Goal: Navigation & Orientation: Find specific page/section

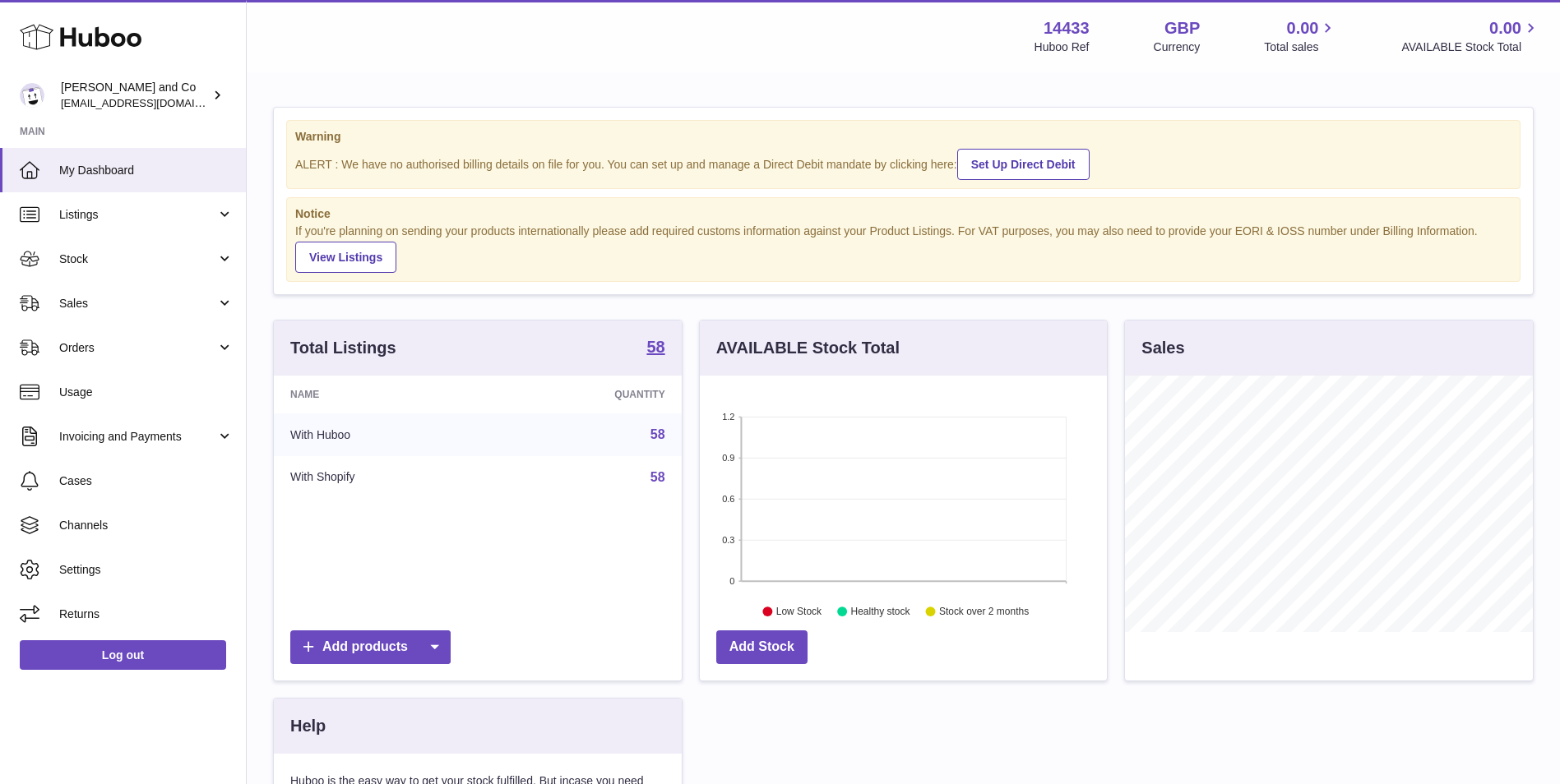
scroll to position [256, 407]
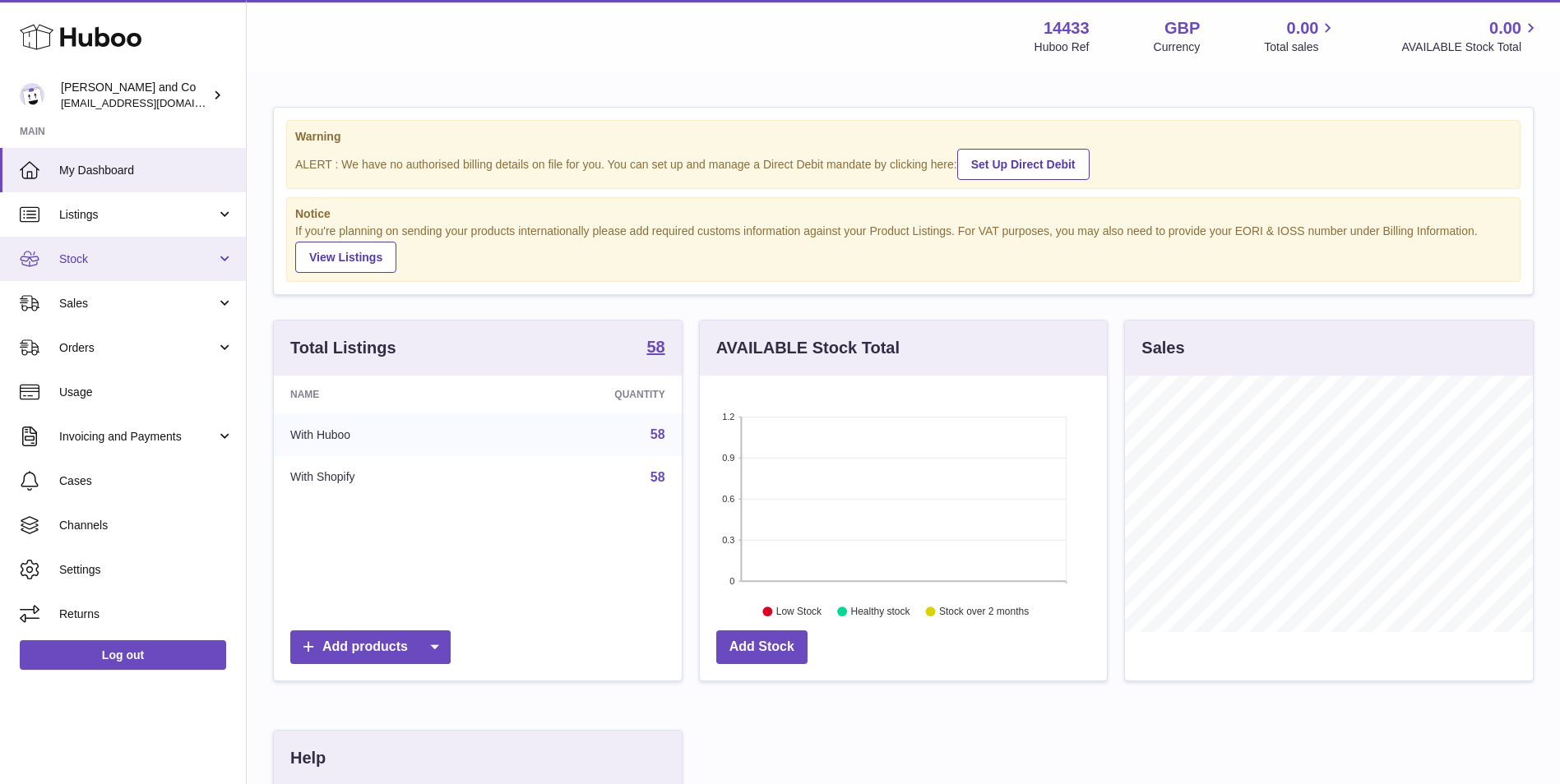
click at [150, 259] on span "Stock" at bounding box center [138, 259] width 157 height 16
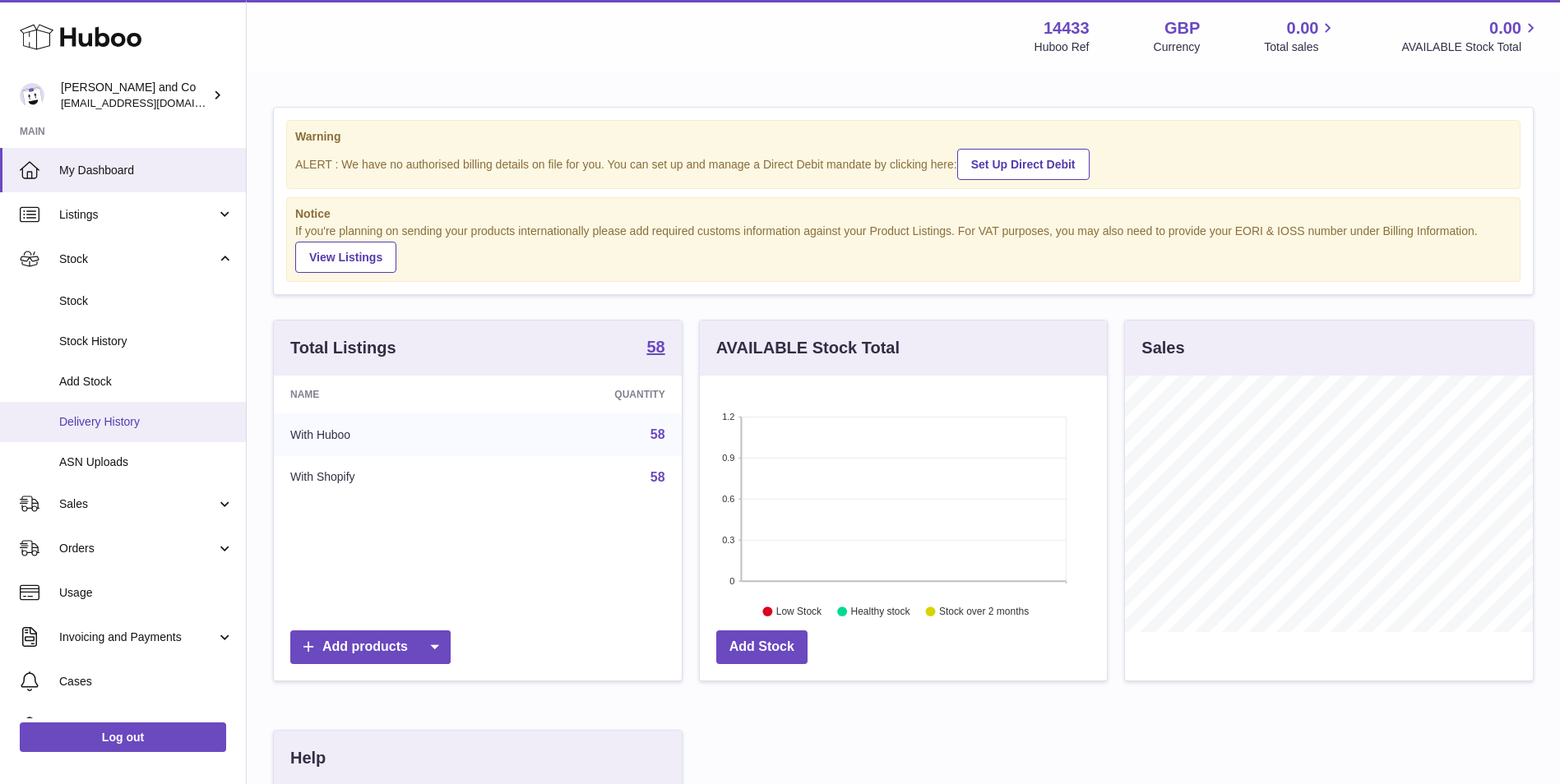
click at [173, 412] on link "Delivery History" at bounding box center [122, 421] width 246 height 41
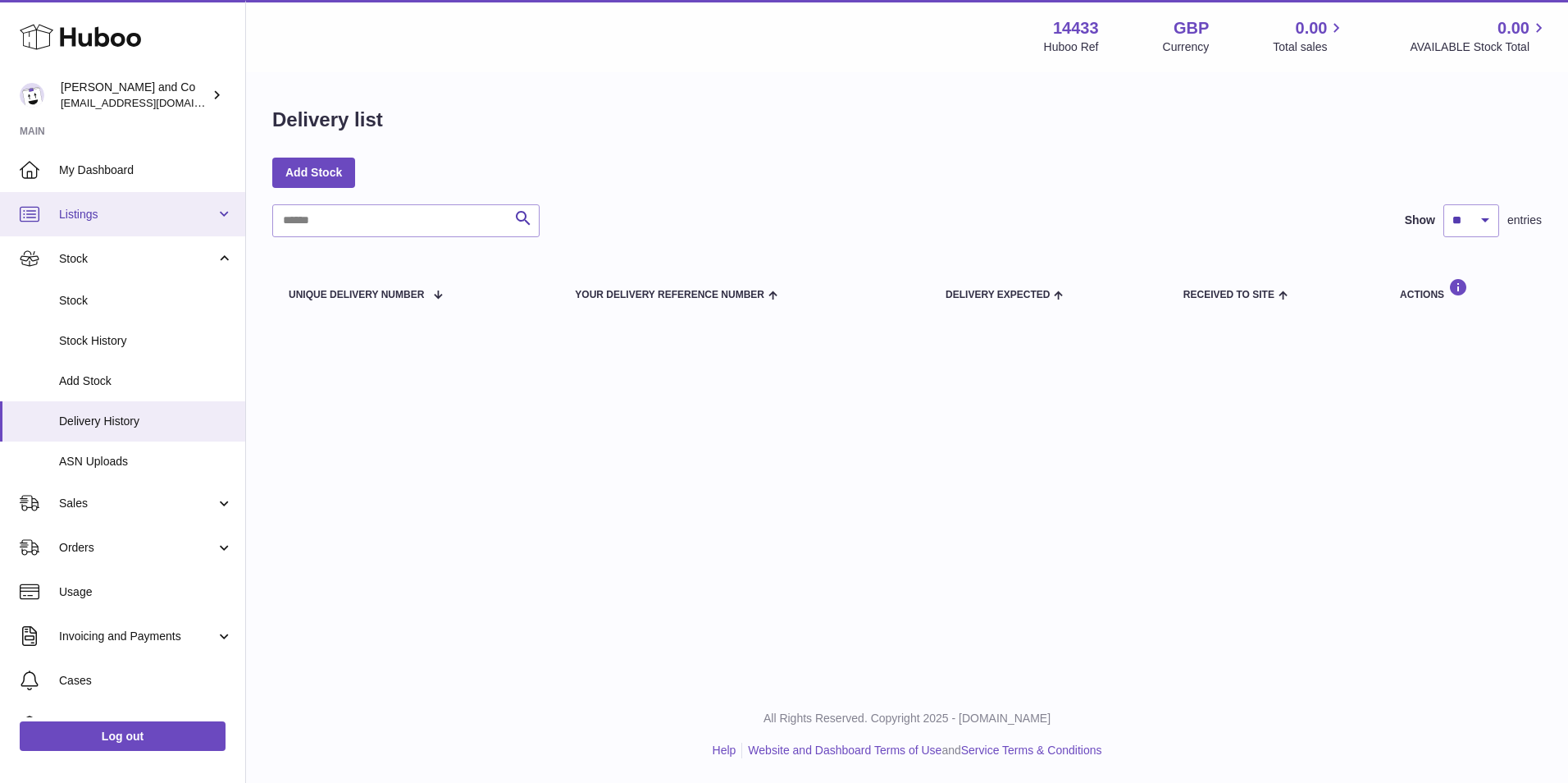
click at [135, 213] on span "Listings" at bounding box center [138, 214] width 157 height 16
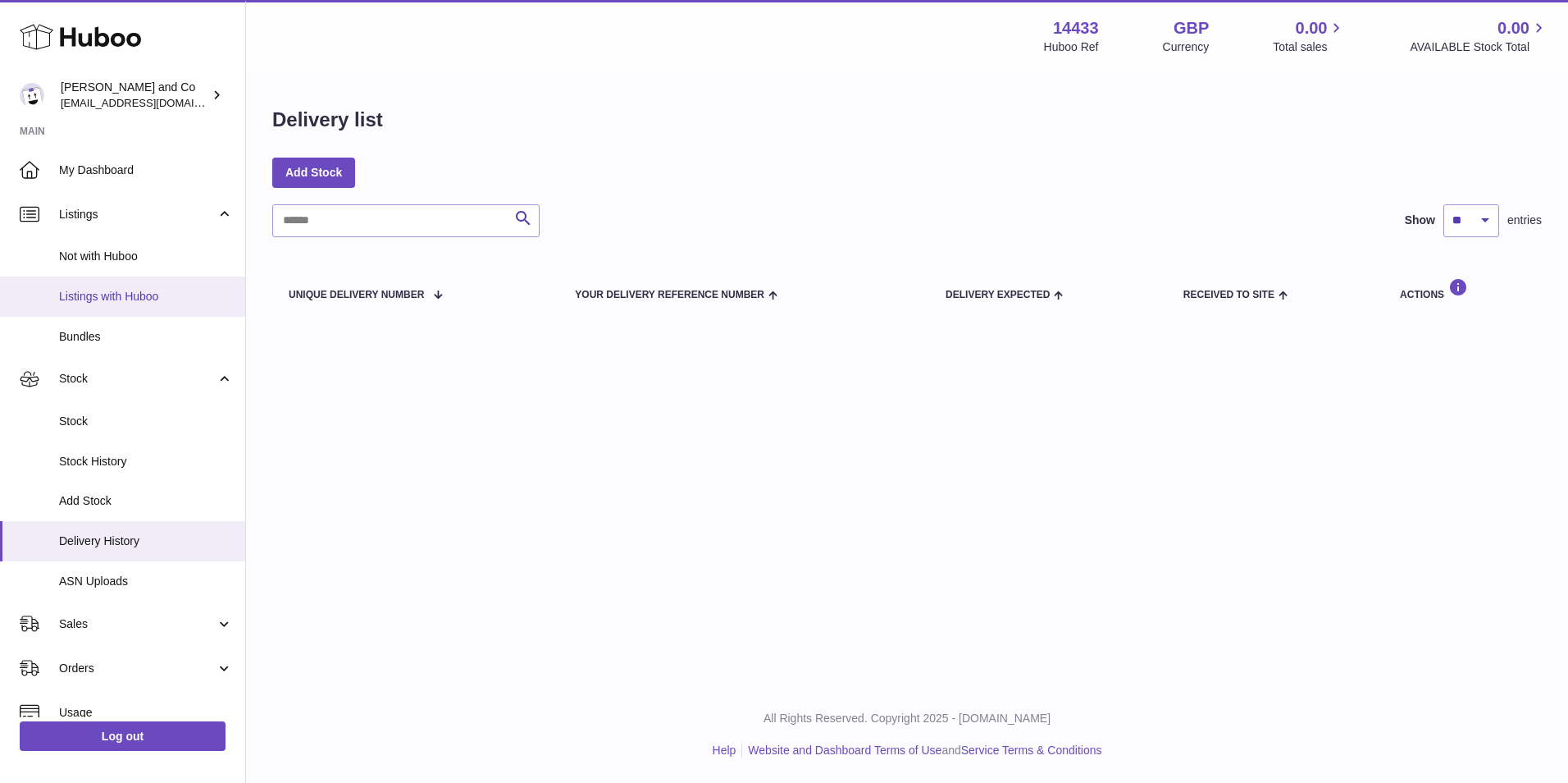
click at [139, 286] on link "Listings with Huboo" at bounding box center [122, 297] width 245 height 41
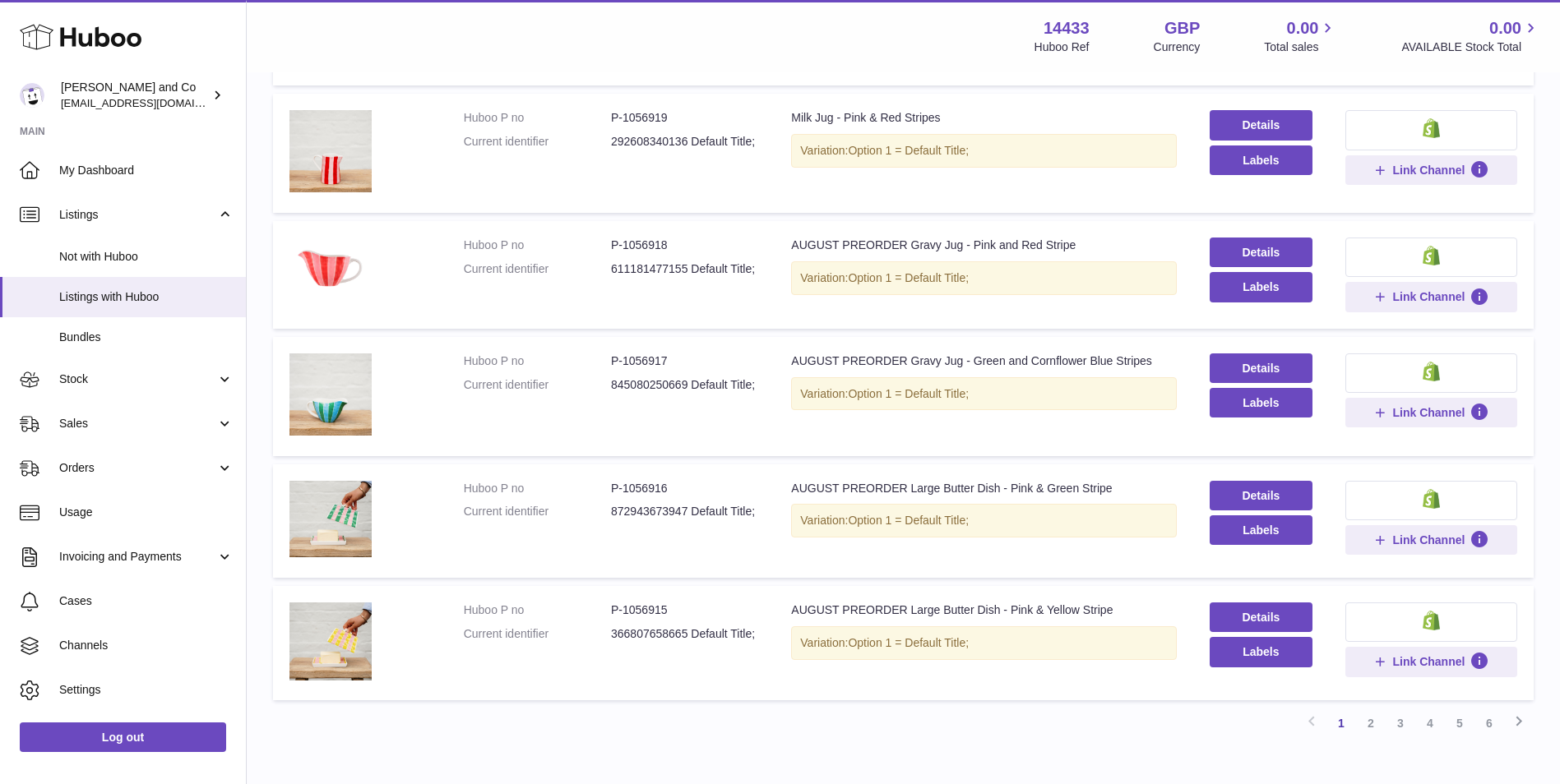
scroll to position [914, 0]
